Goal: Task Accomplishment & Management: Use online tool/utility

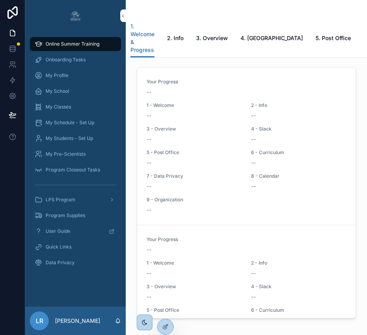
click at [0, 0] on icon at bounding box center [0, 0] width 0 height 0
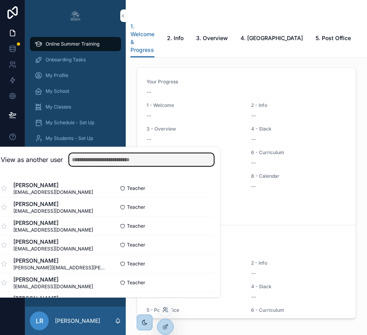
click at [173, 165] on input "text" at bounding box center [141, 159] width 145 height 13
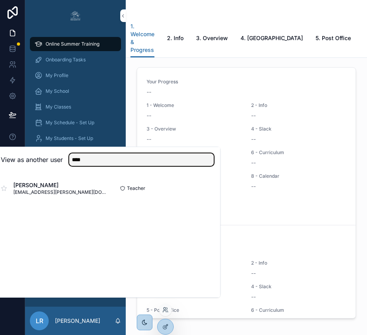
type input "****"
click at [0, 0] on button "Select" at bounding box center [0, 0] width 0 height 0
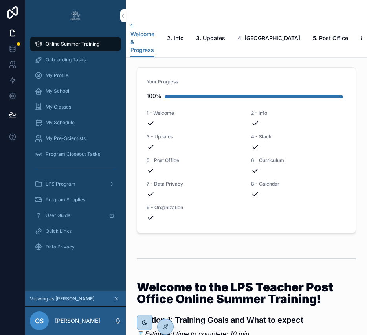
click at [62, 106] on span "My Classes" at bounding box center [59, 107] width 26 height 6
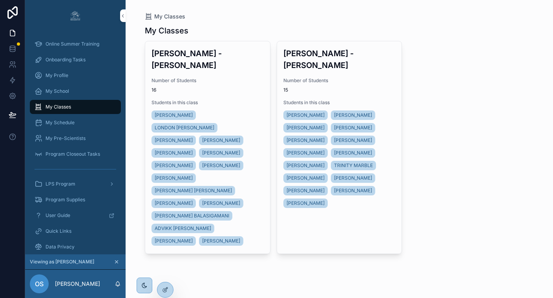
click at [236, 53] on h3 "Mrs. Scott - Mr. Goodman" at bounding box center [208, 60] width 112 height 24
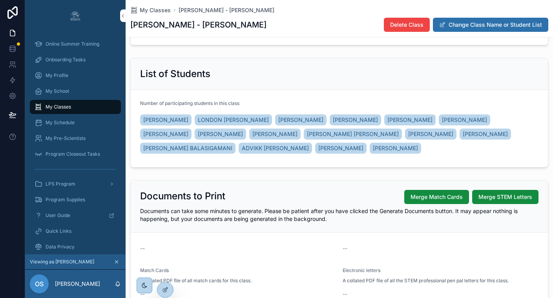
scroll to position [59, 0]
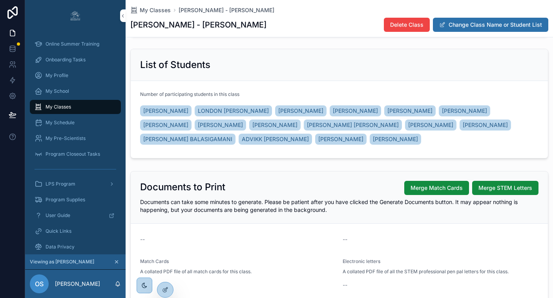
click at [164, 12] on span "My Classes" at bounding box center [155, 10] width 31 height 8
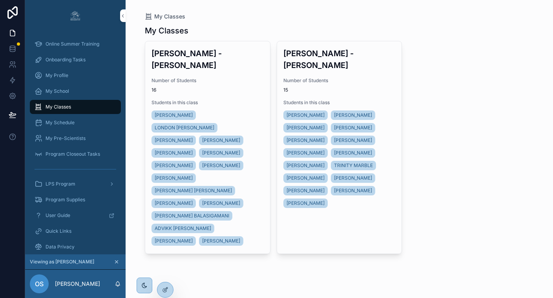
click at [223, 77] on span "Number of Students" at bounding box center [208, 80] width 112 height 6
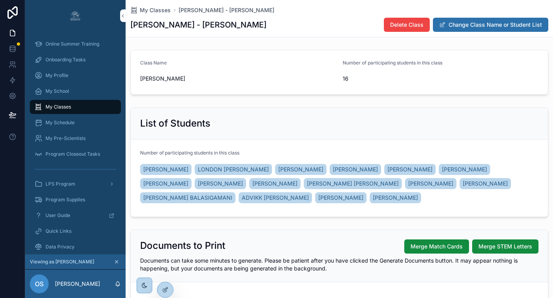
click at [366, 245] on span "Merge Match Cards" at bounding box center [437, 246] width 52 height 8
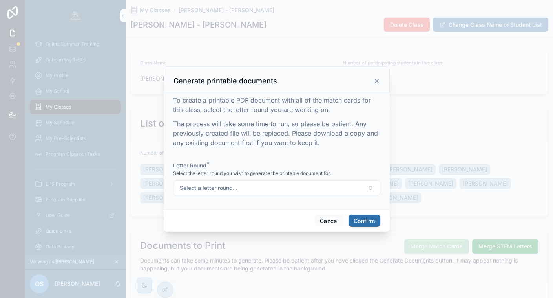
click at [265, 192] on button "Select a letter round..." at bounding box center [276, 187] width 207 height 15
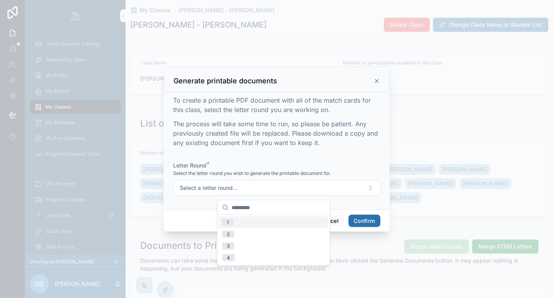
click at [248, 224] on div "1" at bounding box center [273, 222] width 109 height 12
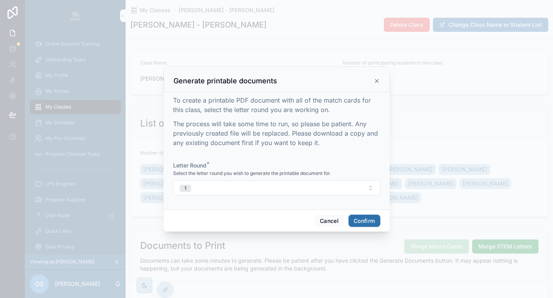
click at [362, 225] on button "Confirm" at bounding box center [364, 220] width 31 height 13
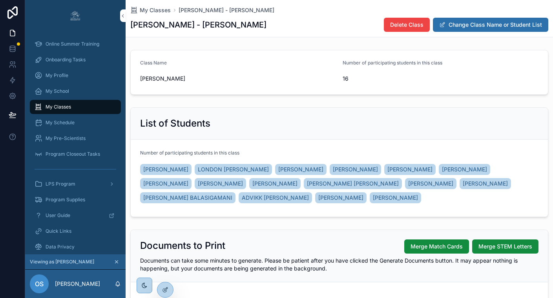
click at [73, 134] on div "My Pre-Scientists" at bounding box center [76, 138] width 82 height 13
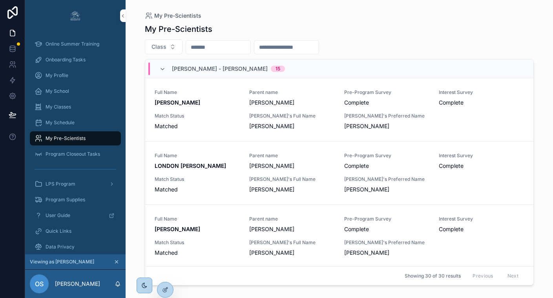
click at [61, 61] on span "Onboarding Tasks" at bounding box center [66, 60] width 40 height 6
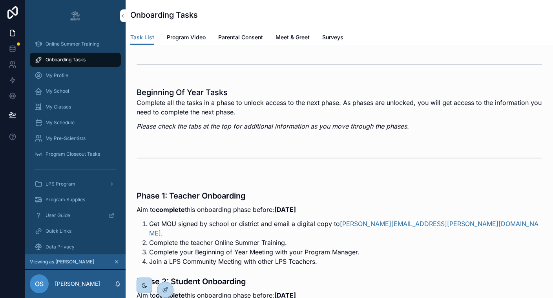
click at [249, 35] on span "Parental Consent" at bounding box center [240, 37] width 45 height 8
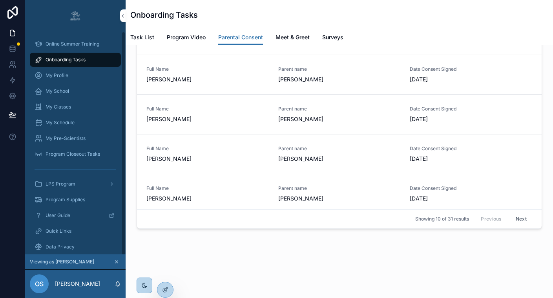
click at [64, 104] on span "My Classes" at bounding box center [59, 107] width 26 height 6
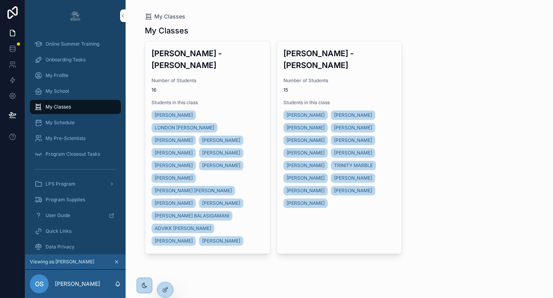
click at [185, 175] on span "POOJITHA BOJJA" at bounding box center [174, 178] width 38 height 6
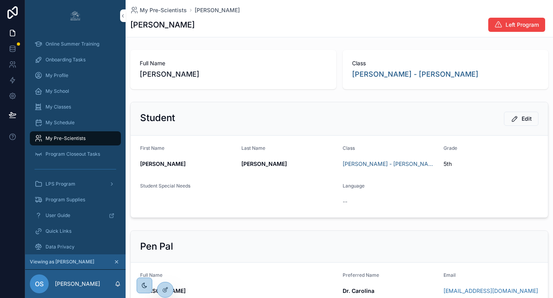
click at [170, 10] on span "My Pre-Scientists" at bounding box center [163, 10] width 47 height 8
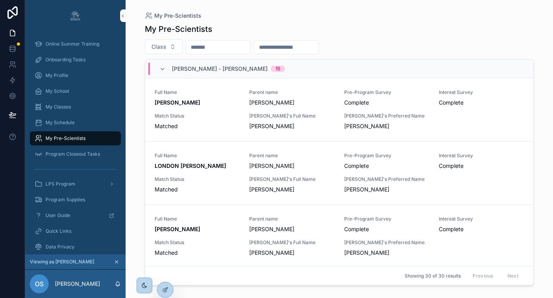
click at [219, 46] on input "scrollable content" at bounding box center [218, 47] width 64 height 11
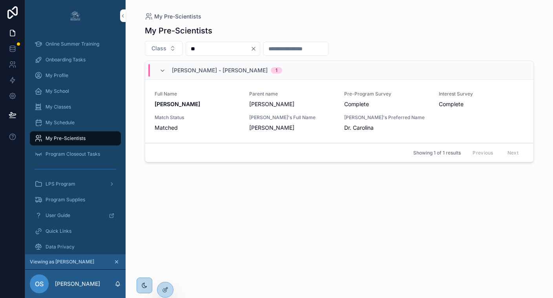
type input "*"
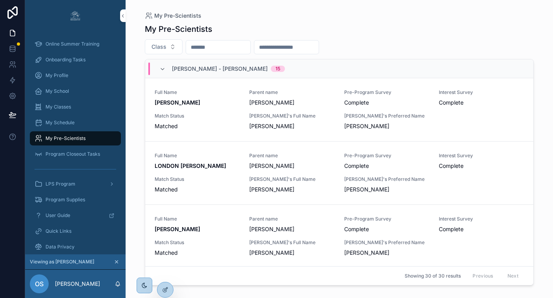
click at [64, 108] on span "My Classes" at bounding box center [59, 107] width 26 height 6
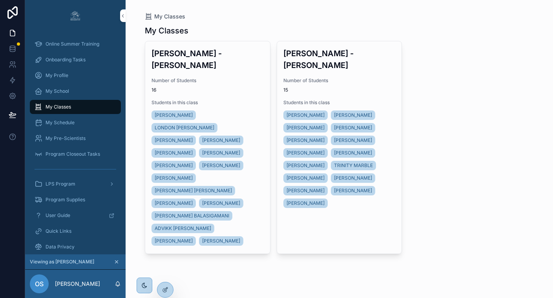
click at [192, 187] on span "POOJITHA REDDY BOJJA" at bounding box center [193, 190] width 77 height 6
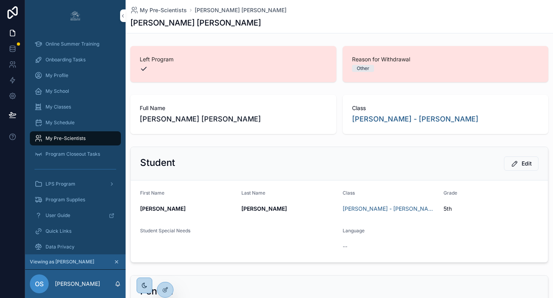
click at [62, 108] on span "My Classes" at bounding box center [59, 107] width 26 height 6
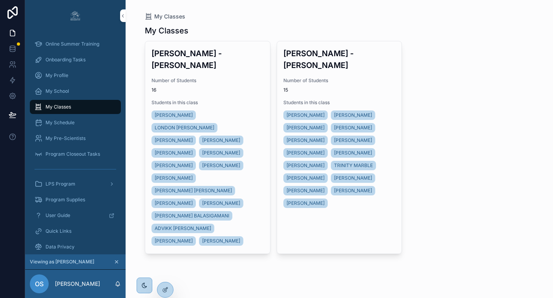
click at [221, 87] on span "16" at bounding box center [208, 90] width 112 height 6
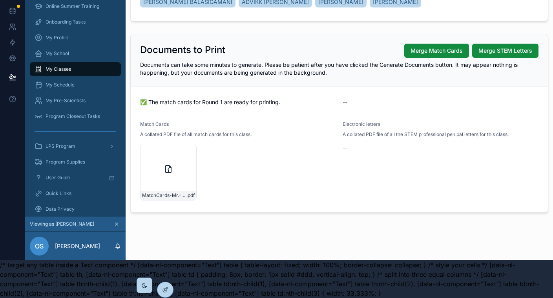
scroll to position [43, 0]
click at [0, 0] on icon "scrollable content" at bounding box center [0, 0] width 0 height 0
click at [366, 62] on div "Documents can take some minutes to generate. Please be patient after you have c…" at bounding box center [339, 69] width 399 height 16
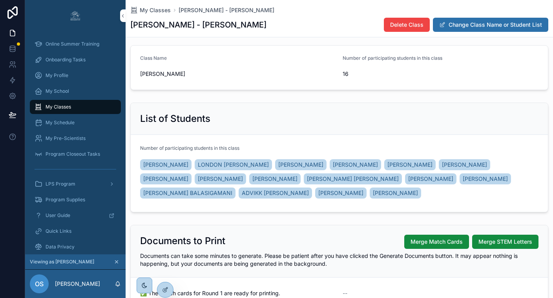
scroll to position [0, 0]
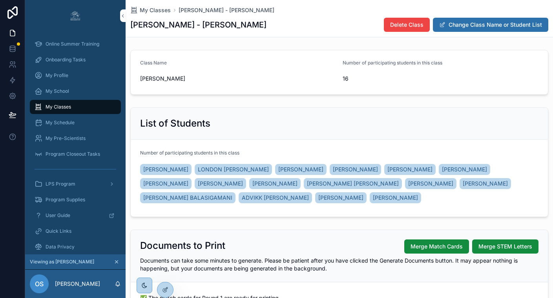
click at [150, 12] on span "My Classes" at bounding box center [155, 10] width 31 height 8
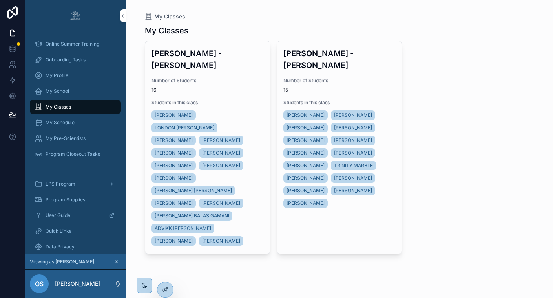
click at [336, 87] on span "15" at bounding box center [340, 90] width 112 height 6
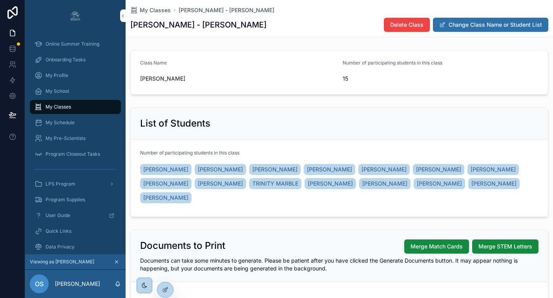
click at [366, 249] on span "Merge Match Cards" at bounding box center [437, 246] width 52 height 8
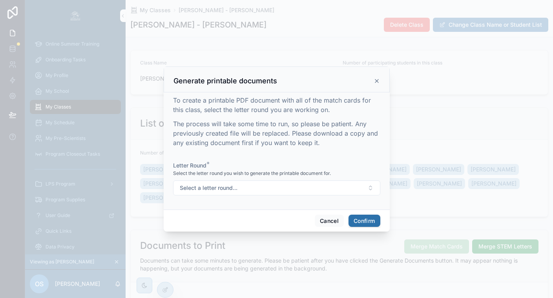
click at [296, 191] on button "Select a letter round..." at bounding box center [276, 187] width 207 height 15
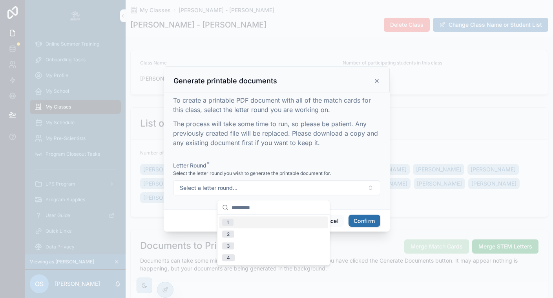
click at [252, 225] on div "1" at bounding box center [273, 222] width 109 height 12
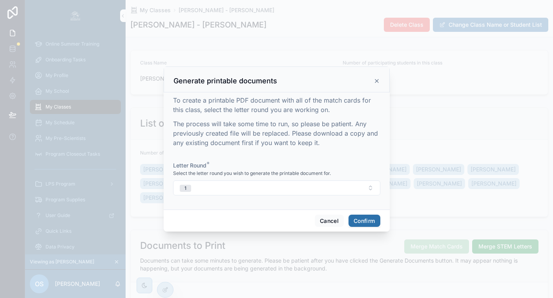
click at [364, 227] on button "Confirm" at bounding box center [364, 220] width 31 height 13
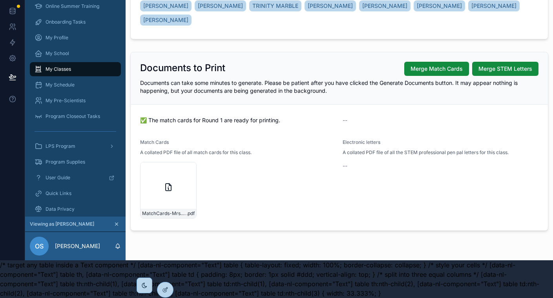
scroll to position [158, 0]
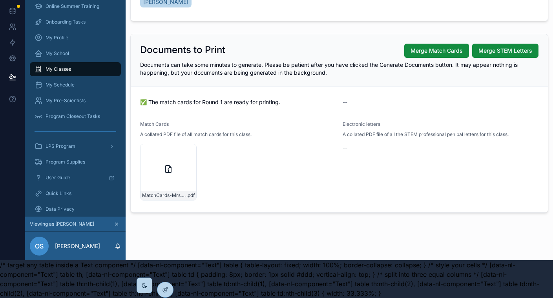
click at [0, 0] on icon "scrollable content" at bounding box center [0, 0] width 0 height 0
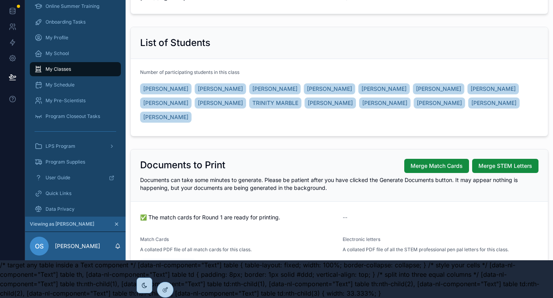
scroll to position [0, 0]
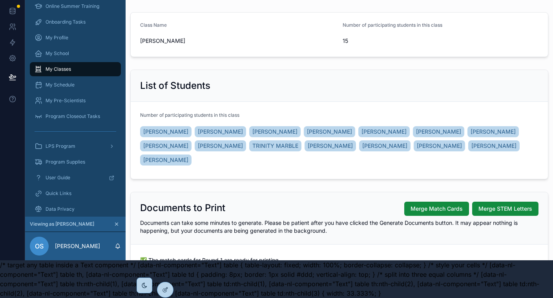
click at [117, 223] on icon "scrollable content" at bounding box center [116, 224] width 3 height 3
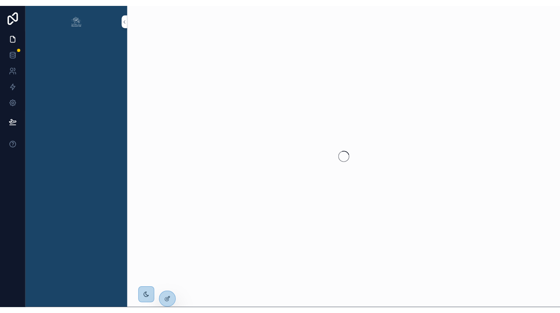
scroll to position [44, 0]
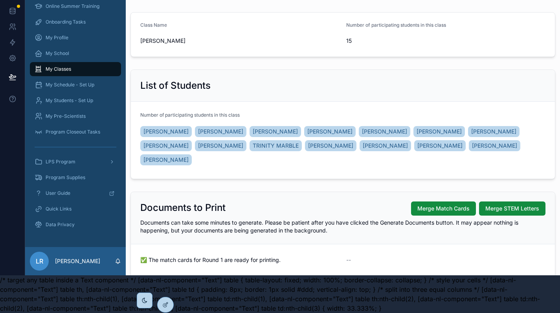
click at [0, 0] on icon at bounding box center [0, 0] width 0 height 0
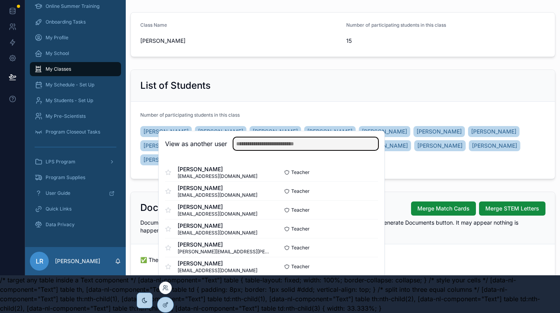
click at [256, 145] on input "text" at bounding box center [305, 143] width 145 height 13
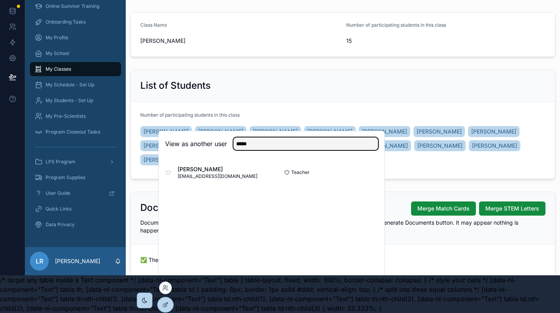
type input "*****"
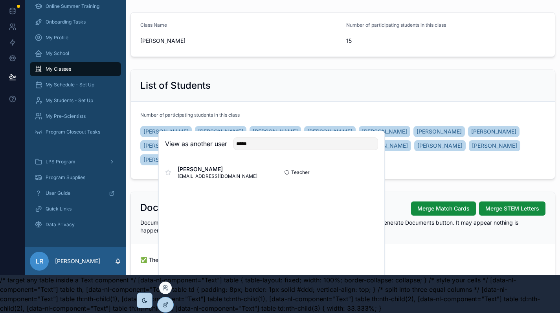
click at [0, 0] on button "Select" at bounding box center [0, 0] width 0 height 0
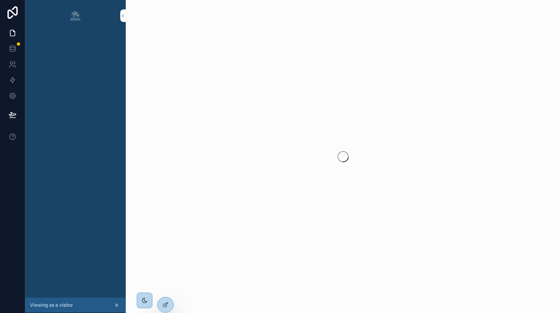
scroll to position [44, 0]
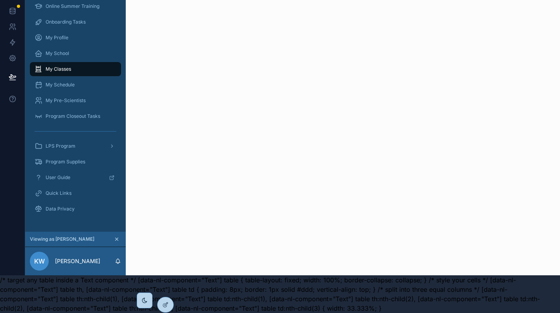
click at [60, 143] on span "LPS Program" at bounding box center [61, 146] width 30 height 6
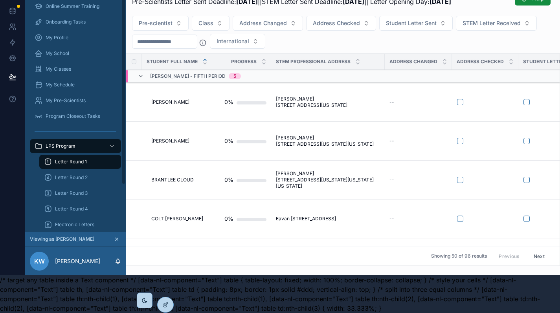
click at [112, 143] on icon "scrollable content" at bounding box center [111, 145] width 5 height 5
click at [111, 143] on icon "scrollable content" at bounding box center [111, 145] width 5 height 5
click at [71, 97] on span "My Pre-Scientists" at bounding box center [66, 100] width 40 height 6
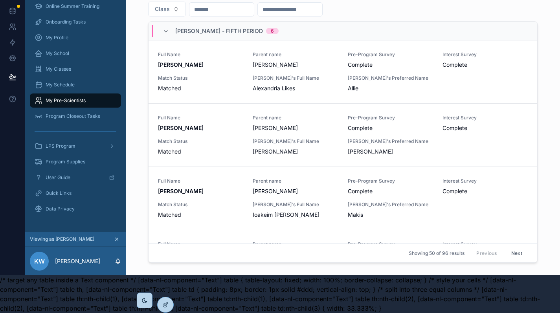
click at [68, 143] on span "LPS Program" at bounding box center [61, 146] width 30 height 6
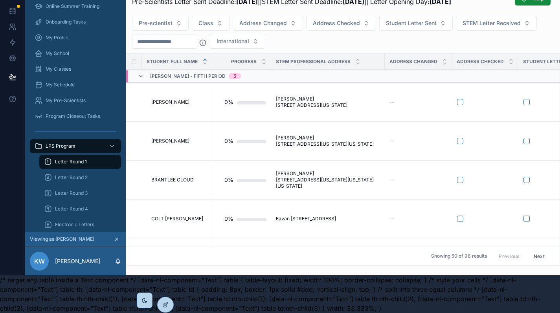
click at [67, 159] on span "Letter Round 1" at bounding box center [71, 162] width 32 height 6
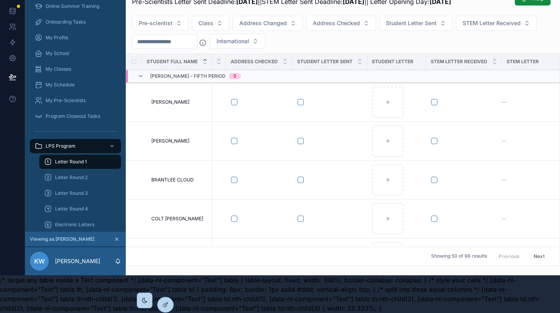
scroll to position [44, 6]
click at [47, 66] on span "My Classes" at bounding box center [59, 69] width 26 height 6
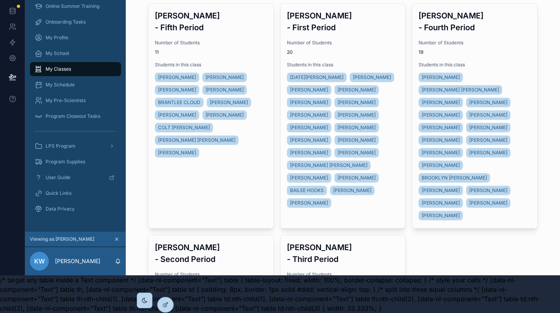
click at [215, 49] on span "11" at bounding box center [211, 52] width 112 height 6
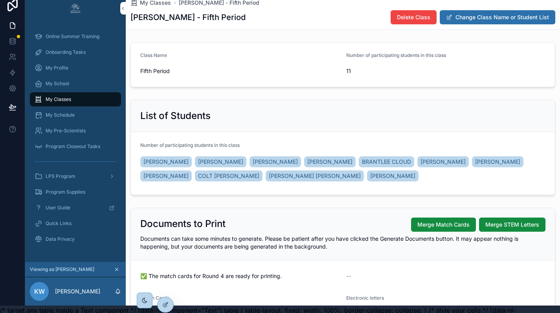
scroll to position [44, 6]
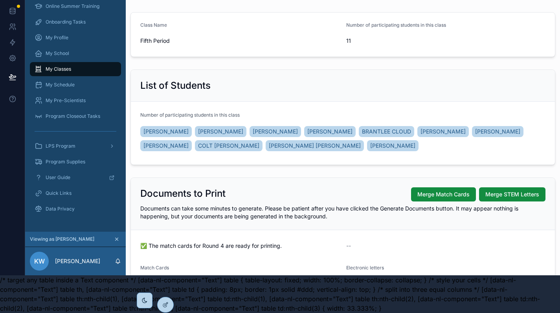
click at [98, 140] on div "LPS Program" at bounding box center [76, 146] width 82 height 13
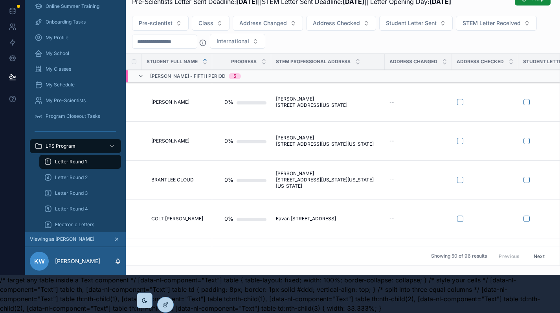
click at [76, 159] on span "Letter Round 1" at bounding box center [71, 162] width 32 height 6
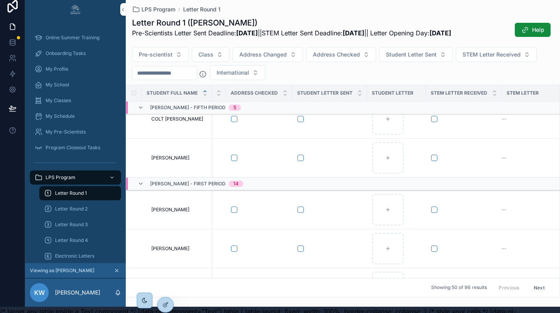
scroll to position [165, 226]
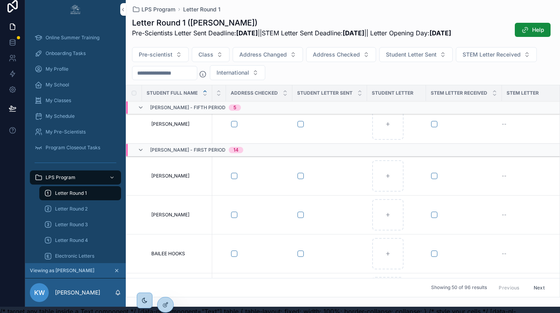
click at [532, 289] on button "Next" at bounding box center [539, 288] width 22 height 12
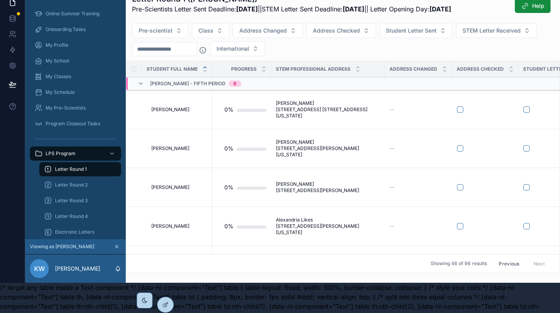
scroll to position [44, 6]
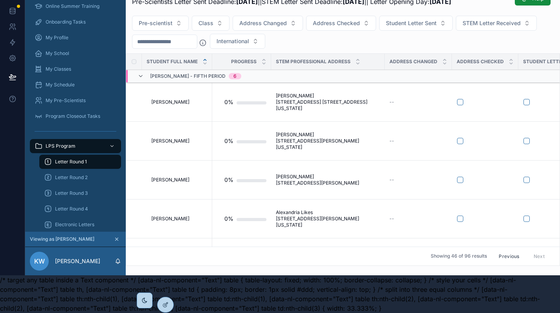
click at [503, 250] on button "Previous" at bounding box center [508, 256] width 31 height 12
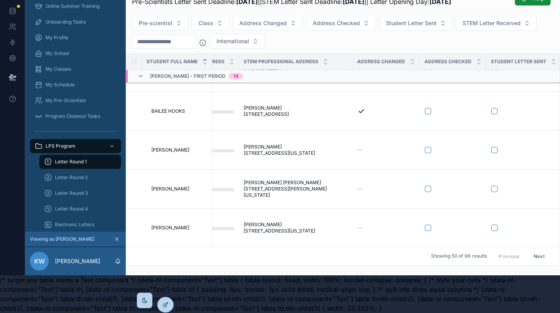
scroll to position [276, 0]
